Goal: Find specific page/section: Find specific page/section

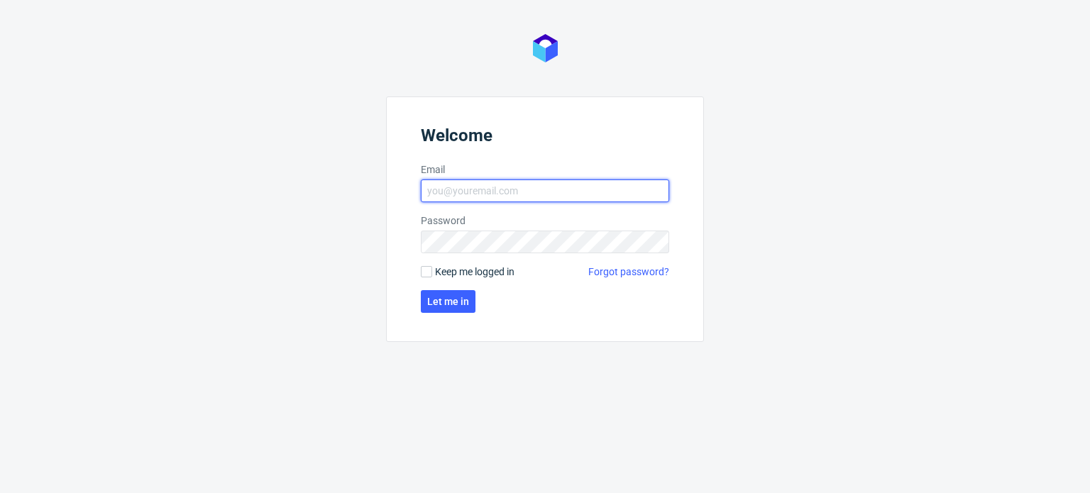
click at [576, 191] on input "Email" at bounding box center [545, 191] width 248 height 23
type input "[PERSON_NAME][EMAIL_ADDRESS][PERSON_NAME][DOMAIN_NAME]"
click button "Let me in" at bounding box center [448, 301] width 55 height 23
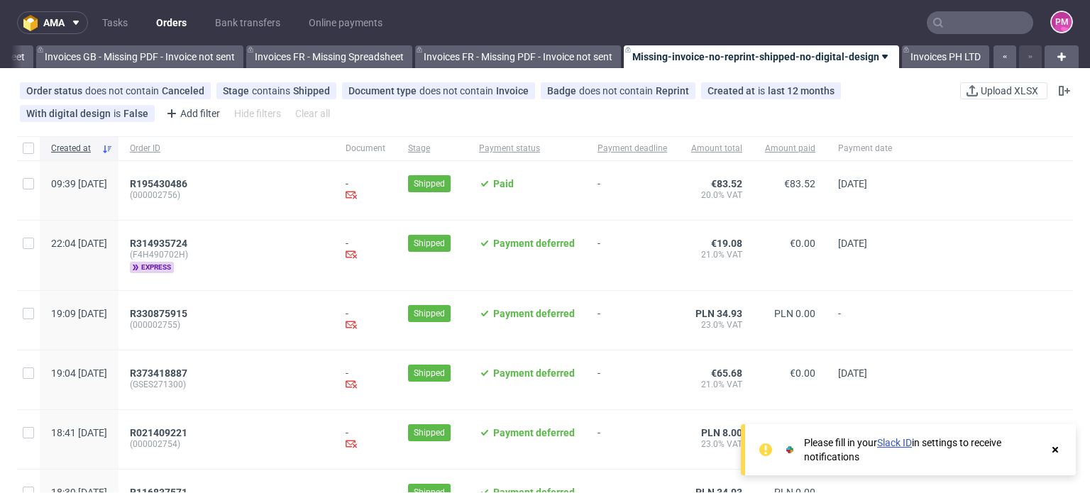
scroll to position [0, 2019]
click at [958, 18] on input "text" at bounding box center [980, 22] width 106 height 23
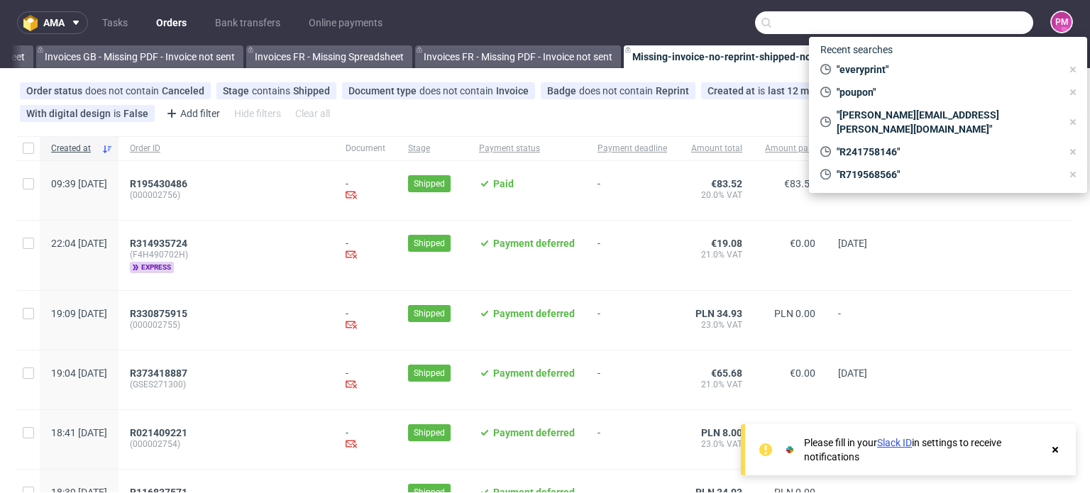
paste input "R192876166 (DEL2545IT)"
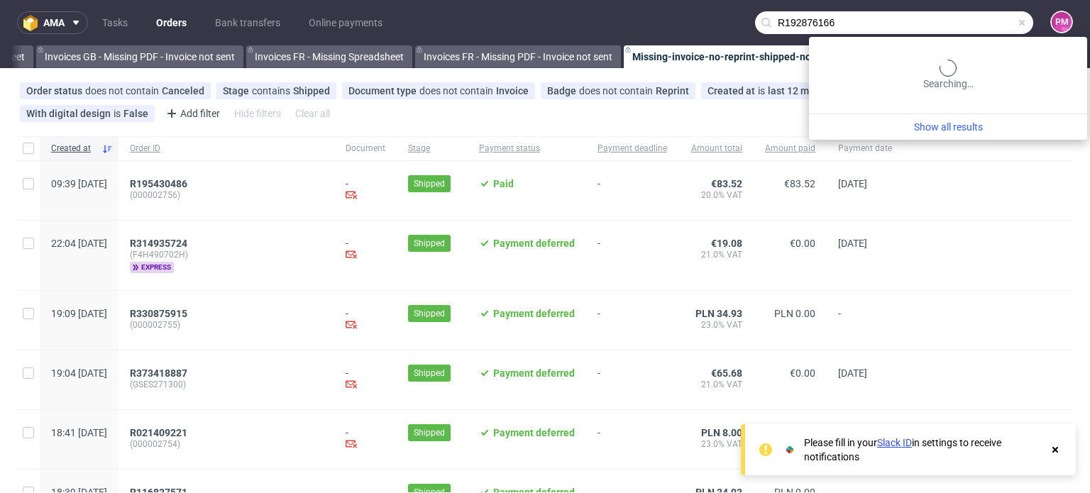
type input "R192876166"
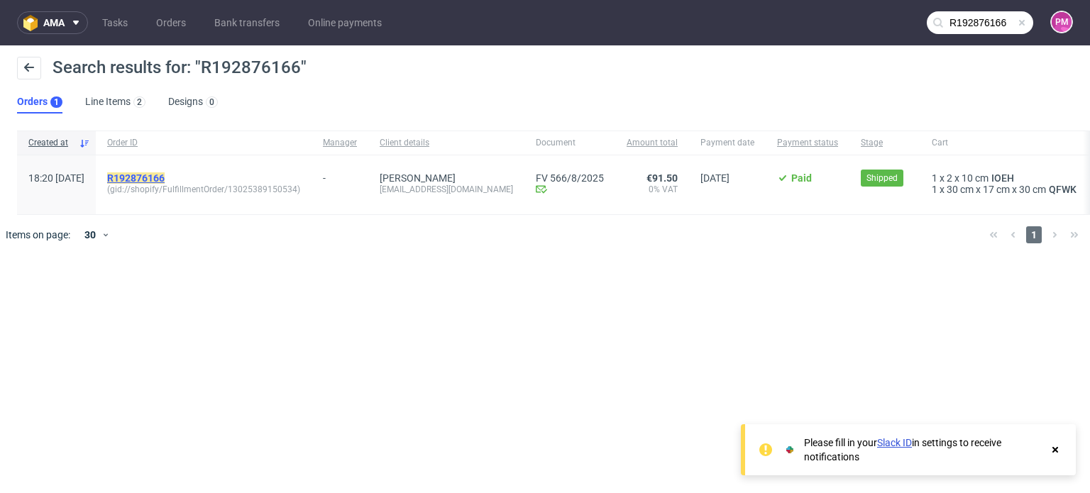
click at [155, 177] on mark "R192876166" at bounding box center [135, 177] width 57 height 11
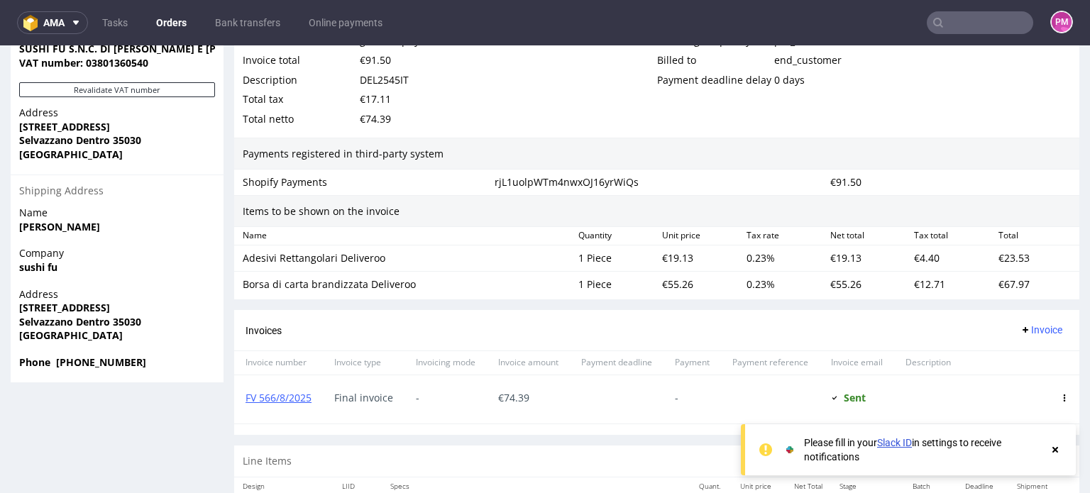
scroll to position [851, 0]
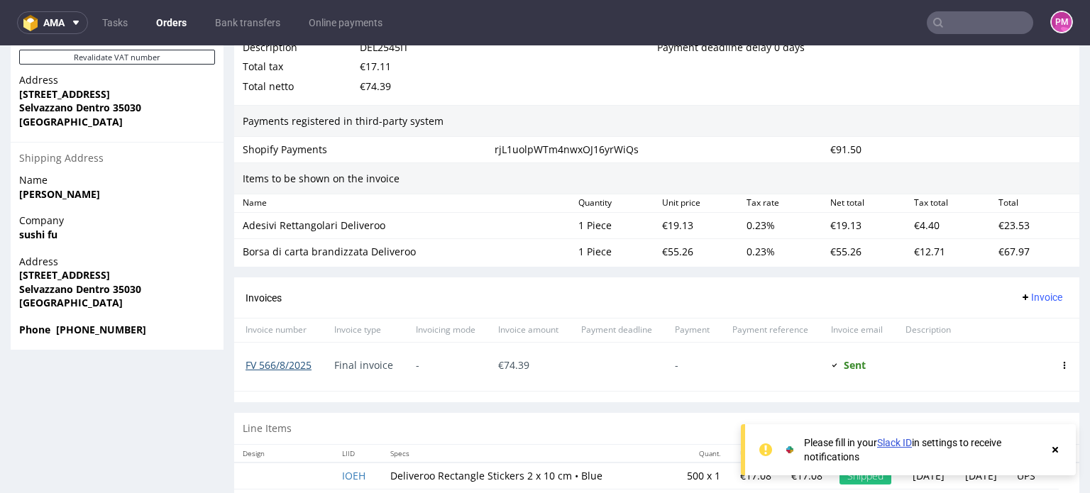
click at [277, 360] on link "FV 566/8/2025" at bounding box center [279, 364] width 66 height 13
